Goal: Transaction & Acquisition: Subscribe to service/newsletter

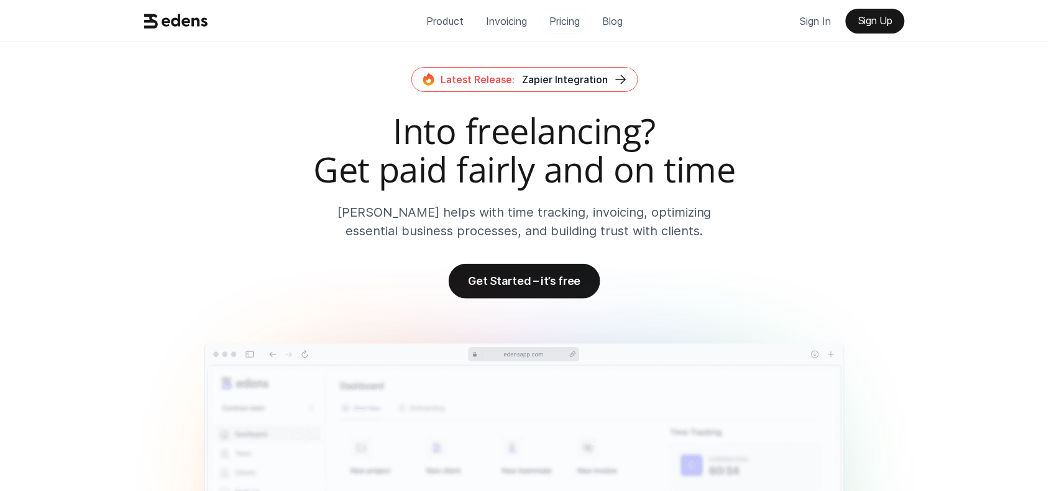
click at [569, 28] on p "Pricing" at bounding box center [564, 21] width 30 height 19
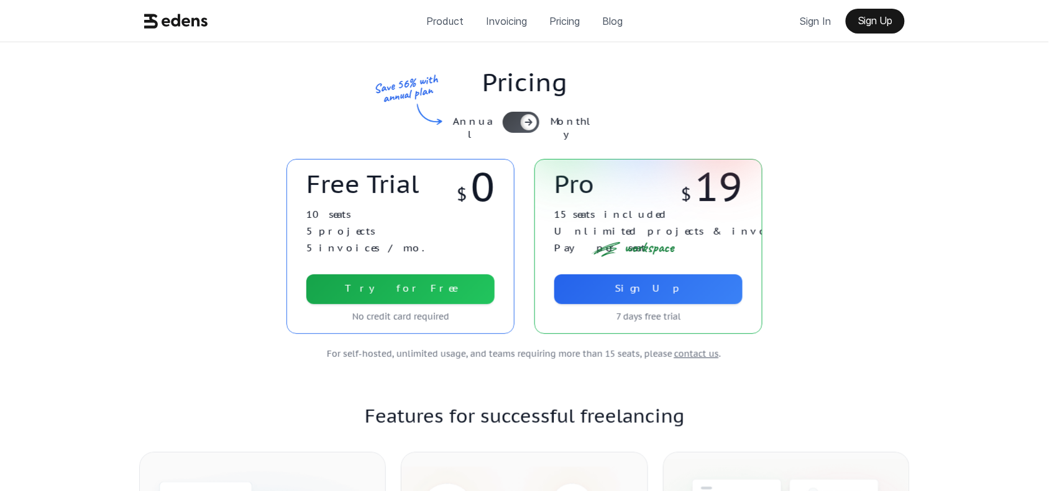
click at [522, 113] on div at bounding box center [521, 122] width 37 height 21
drag, startPoint x: 724, startPoint y: 183, endPoint x: 861, endPoint y: 215, distance: 140.3
click at [781, 193] on div "Free Trial $ 0 10 seats 5 projects 5 invoices / mo. Try for Free No credit card…" at bounding box center [524, 246] width 790 height 175
click at [871, 219] on div "Free Trial $ 0 10 seats 5 projects 5 invoices / mo. Try for Free No credit card…" at bounding box center [524, 246] width 790 height 175
drag, startPoint x: 740, startPoint y: 191, endPoint x: 771, endPoint y: 168, distance: 38.3
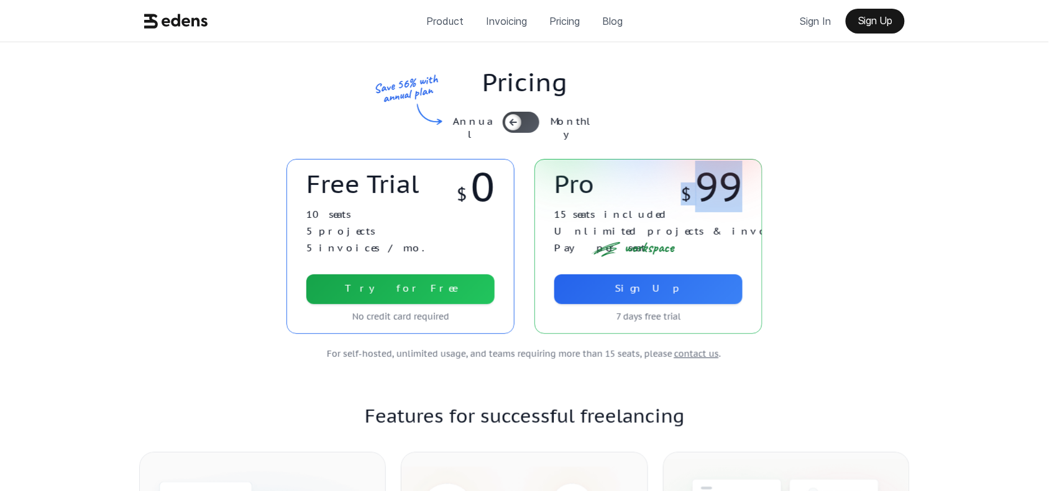
click at [768, 170] on div "Free Trial $ 0 10 seats 5 projects 5 invoices / mo. Try for Free No credit card…" at bounding box center [524, 246] width 790 height 175
click at [867, 165] on div "Free Trial $ 0 10 seats 5 projects 5 invoices / mo. Try for Free No credit card…" at bounding box center [524, 246] width 790 height 175
drag, startPoint x: 670, startPoint y: 193, endPoint x: 693, endPoint y: 201, distance: 25.0
click at [783, 201] on div "Free Trial $ 0 10 seats 5 projects 5 invoices / mo. Try for Free No credit card…" at bounding box center [524, 246] width 790 height 175
click at [775, 178] on div "Free Trial $ 0 10 seats 5 projects 5 invoices / mo. Try for Free No credit card…" at bounding box center [524, 246] width 790 height 175
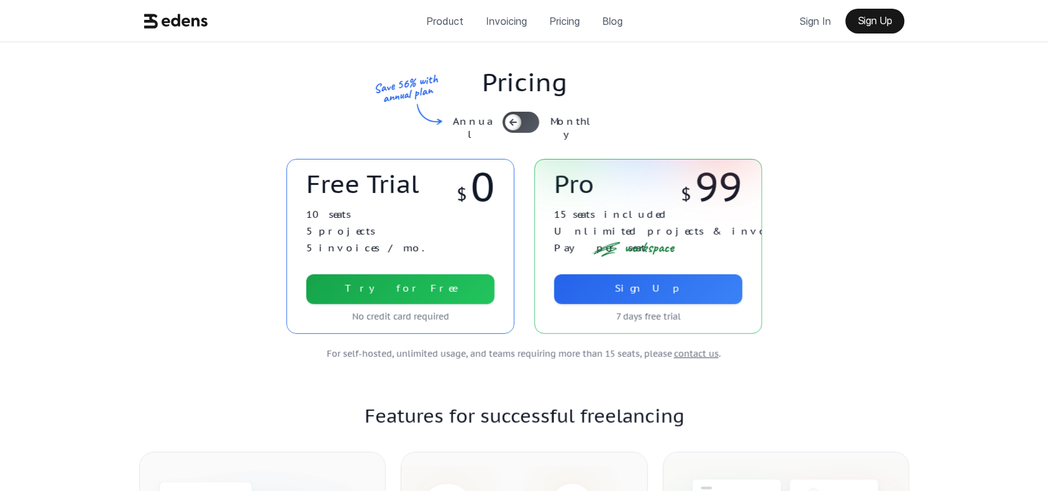
drag, startPoint x: 691, startPoint y: 187, endPoint x: 756, endPoint y: 190, distance: 64.7
click at [819, 186] on div "Free Trial $ 0 10 seats 5 projects 5 invoices / mo. Try for Free No credit card…" at bounding box center [524, 246] width 790 height 175
drag, startPoint x: 677, startPoint y: 185, endPoint x: 765, endPoint y: 185, distance: 88.2
click at [750, 185] on div "Pro $ 19 $ 99 workspace 15 seats included Unlimited projects & invoices Pay per…" at bounding box center [648, 246] width 228 height 175
drag, startPoint x: 707, startPoint y: 187, endPoint x: 755, endPoint y: 184, distance: 47.9
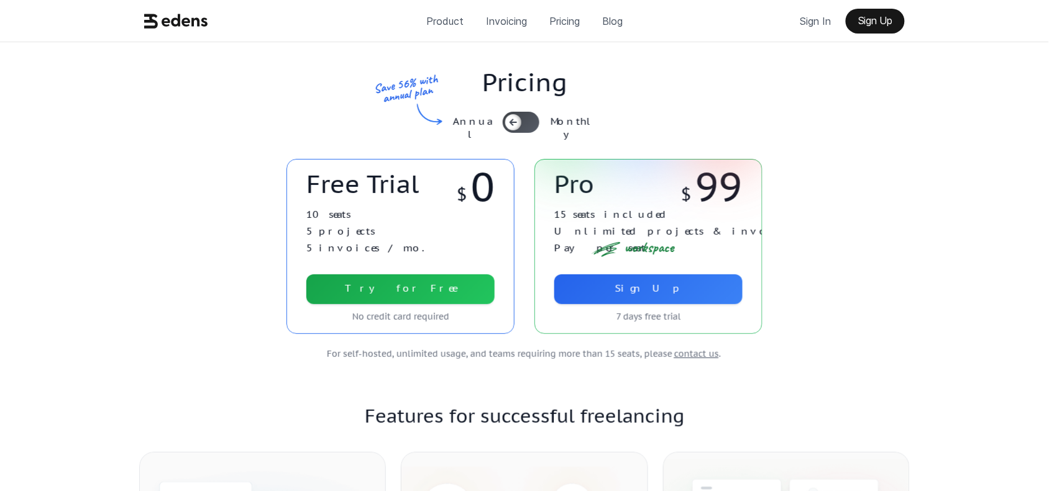
click at [753, 185] on div "Pro $ 19 $ 99 workspace 15 seats included Unlimited projects & invoices Pay per…" at bounding box center [648, 246] width 228 height 175
click at [880, 177] on div "Free Trial $ 0 10 seats 5 projects 5 invoices / mo. Try for Free No credit card…" at bounding box center [524, 246] width 790 height 175
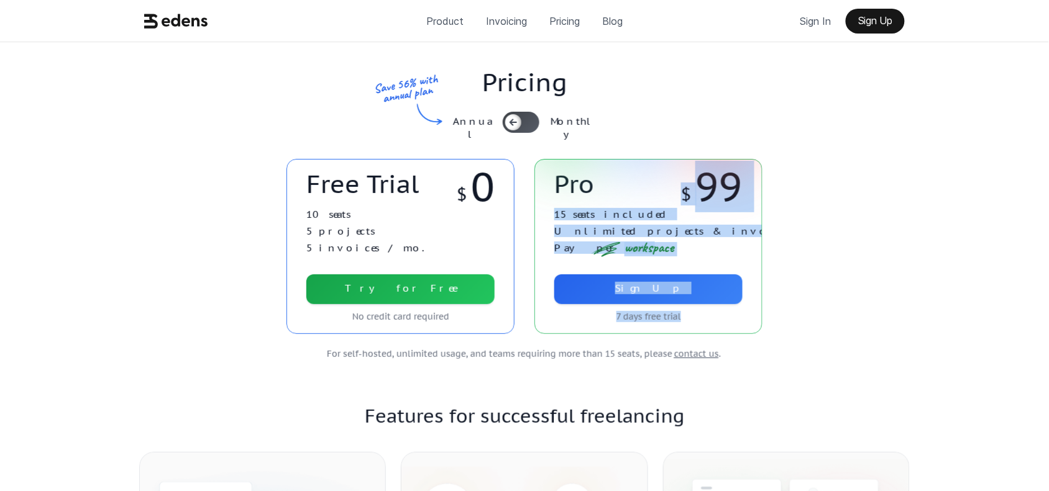
drag, startPoint x: 702, startPoint y: 177, endPoint x: 802, endPoint y: 185, distance: 100.3
click at [802, 185] on div "Free Trial $ 0 10 seats 5 projects 5 invoices / mo. Try for Free No credit card…" at bounding box center [524, 246] width 790 height 175
click at [877, 181] on div "Free Trial $ 0 10 seats 5 projects 5 invoices / mo. Try for Free No credit card…" at bounding box center [524, 246] width 790 height 175
